Goal: Information Seeking & Learning: Learn about a topic

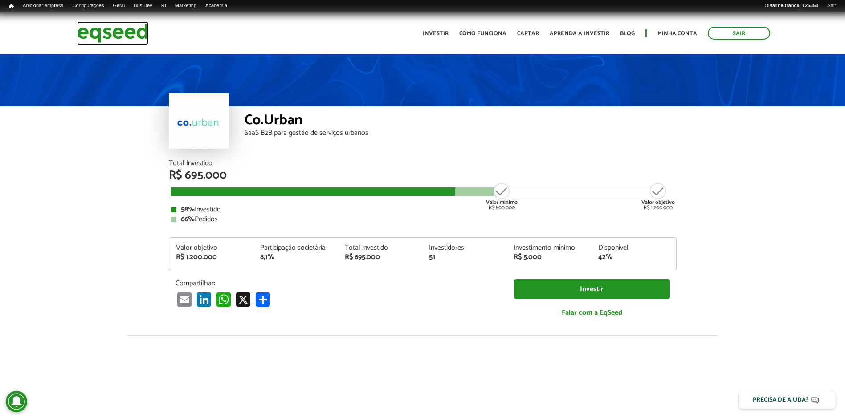
click at [88, 33] on img at bounding box center [112, 33] width 71 height 24
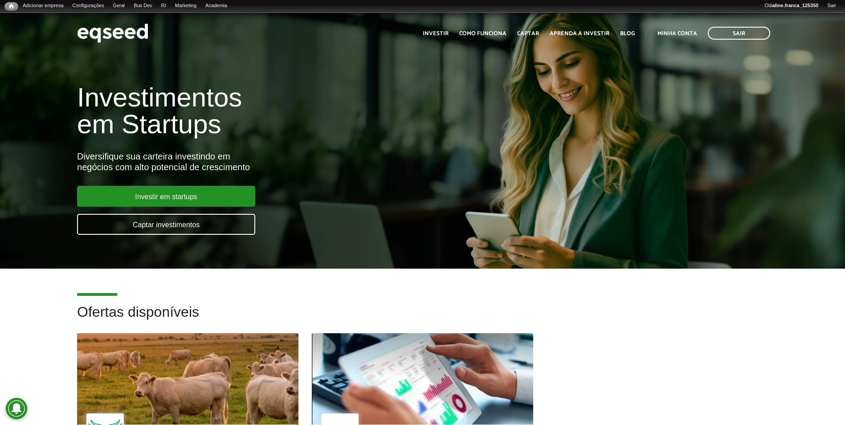
click at [230, 372] on div at bounding box center [188, 379] width 266 height 110
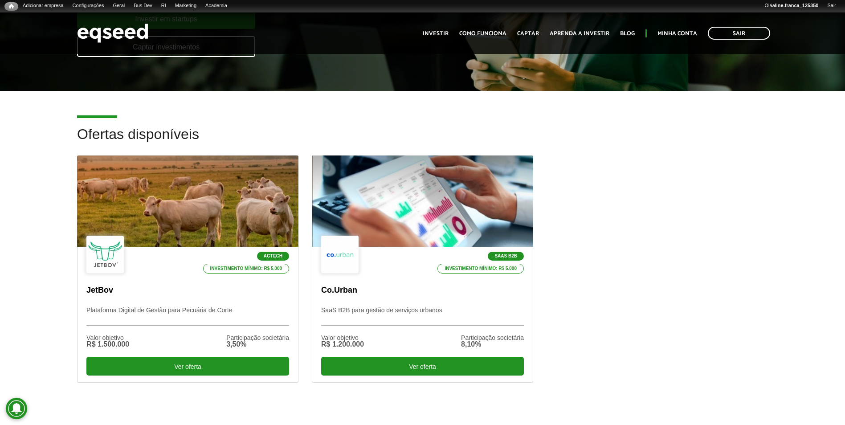
scroll to position [178, 0]
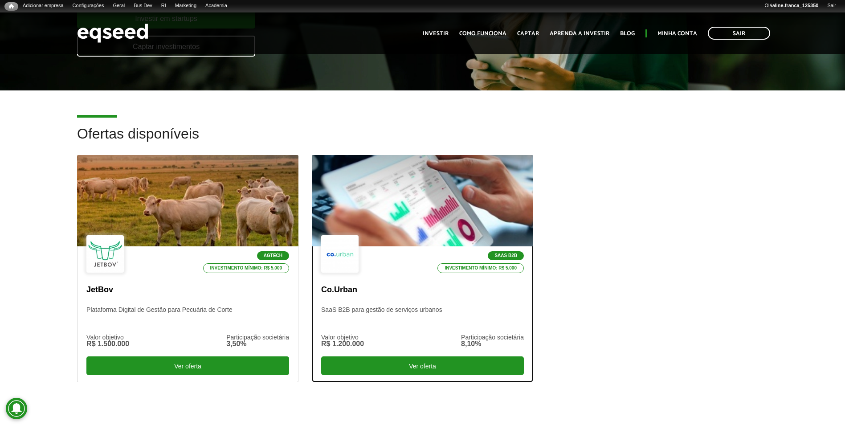
click at [376, 190] on div at bounding box center [423, 201] width 266 height 110
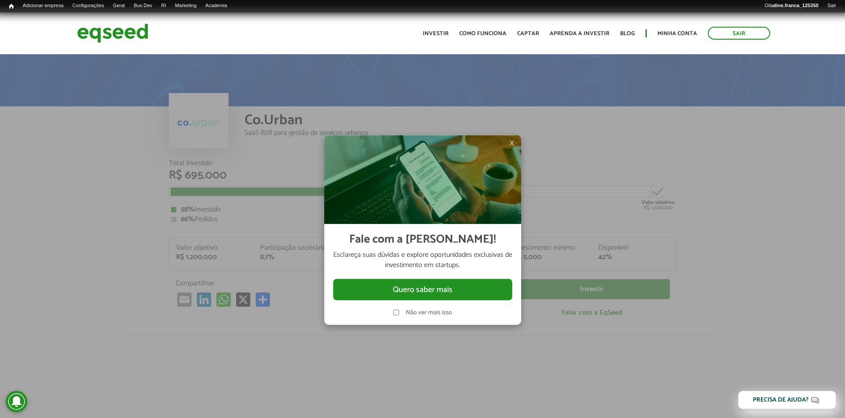
click at [512, 143] on span "×" at bounding box center [511, 142] width 5 height 11
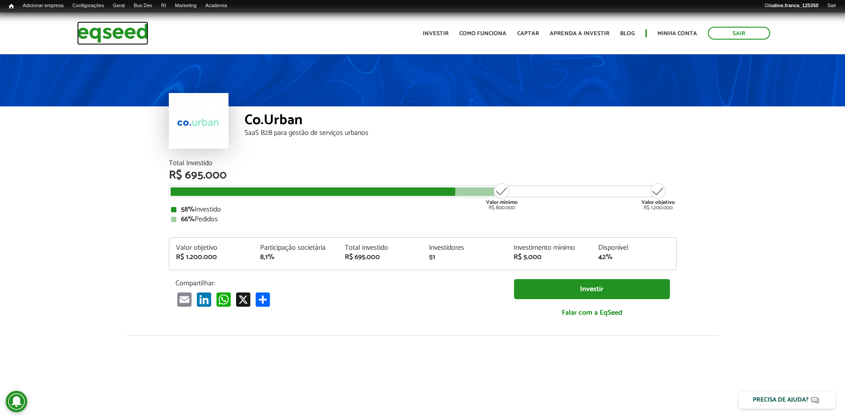
click at [146, 37] on img at bounding box center [112, 33] width 71 height 24
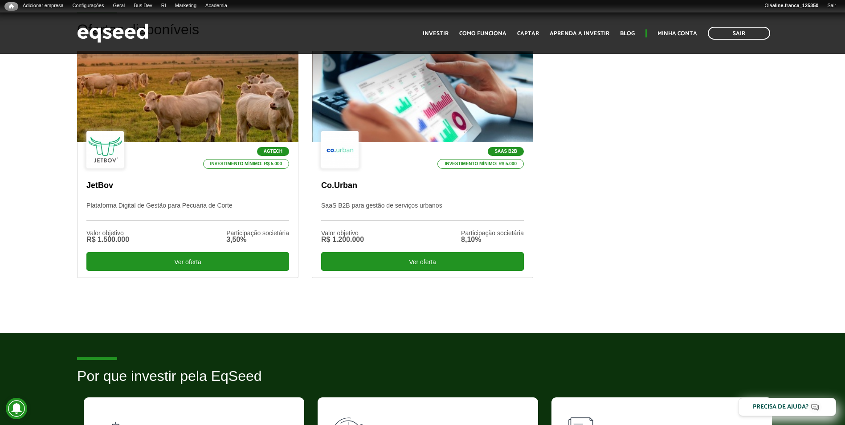
scroll to position [312, 0]
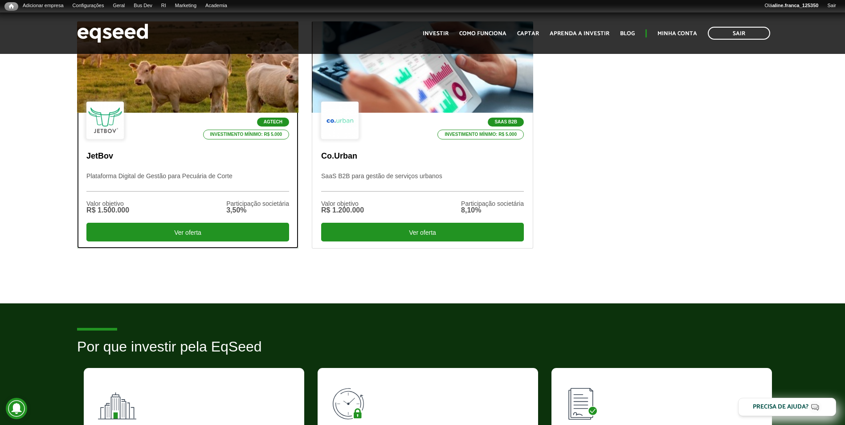
click at [147, 89] on div at bounding box center [188, 67] width 266 height 110
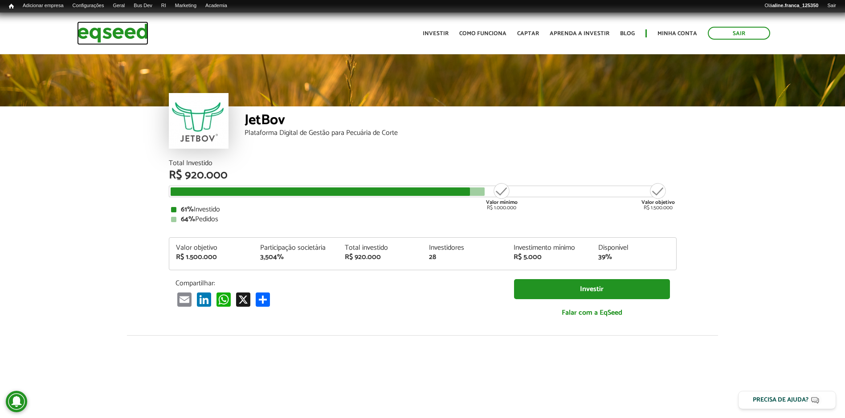
click at [92, 29] on img at bounding box center [112, 33] width 71 height 24
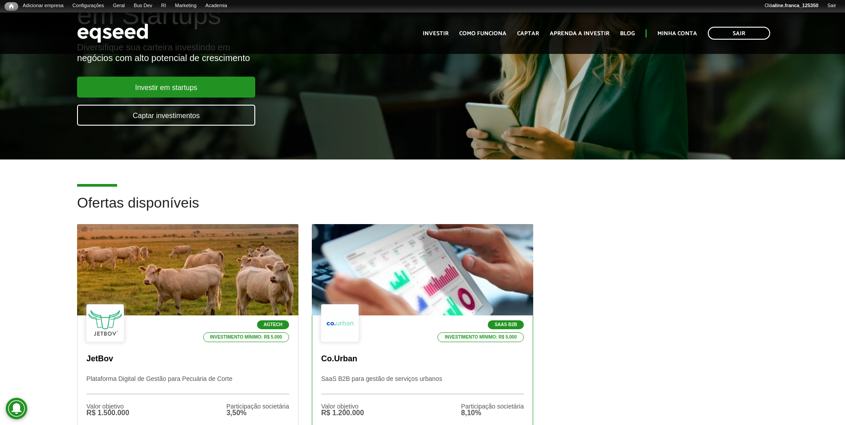
scroll to position [134, 0]
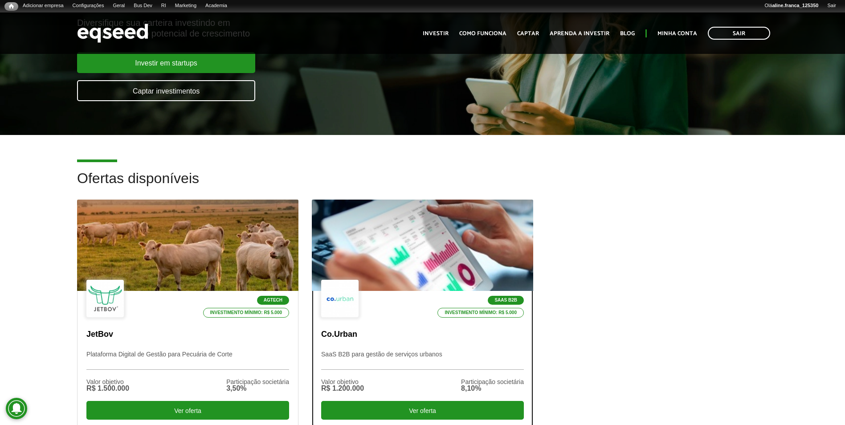
click at [434, 273] on div at bounding box center [423, 246] width 266 height 110
